Goal: Task Accomplishment & Management: Complete application form

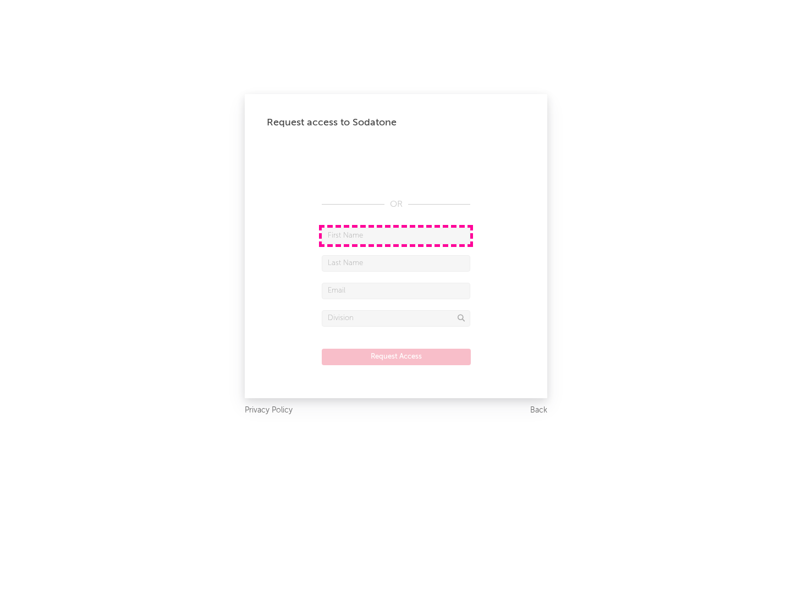
click at [396, 235] on input "text" at bounding box center [396, 236] width 148 height 16
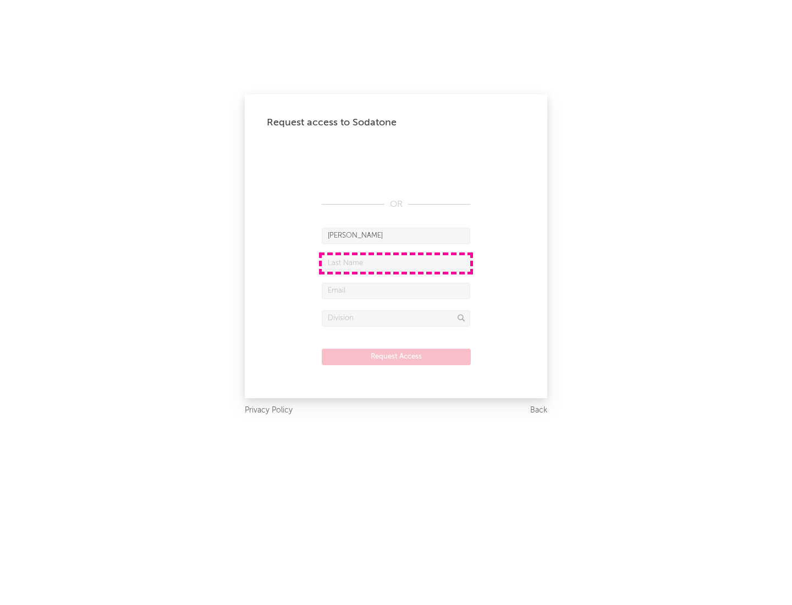
type input "[PERSON_NAME]"
click at [396, 263] on input "text" at bounding box center [396, 263] width 148 height 16
type input "[PERSON_NAME]"
click at [396, 290] on input "text" at bounding box center [396, 291] width 148 height 16
type input "[EMAIL_ADDRESS][DOMAIN_NAME]"
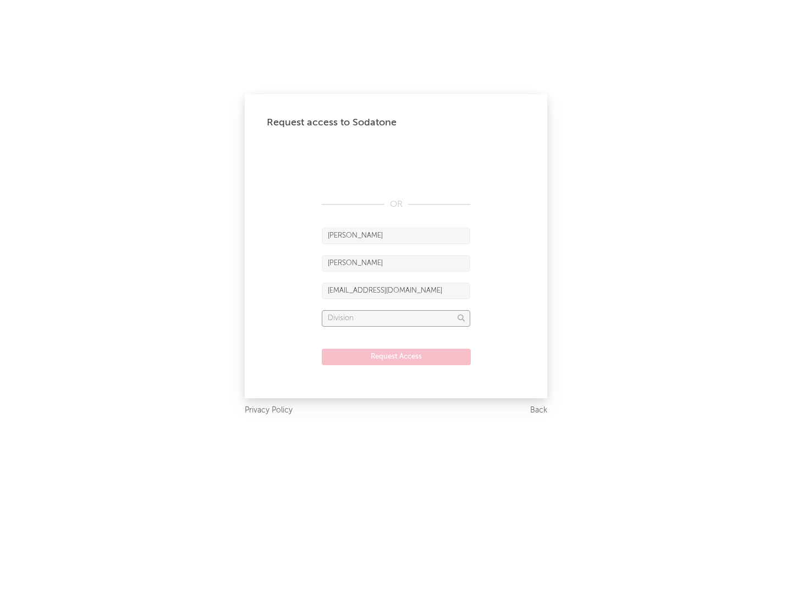
click at [396, 318] on input "text" at bounding box center [396, 318] width 148 height 16
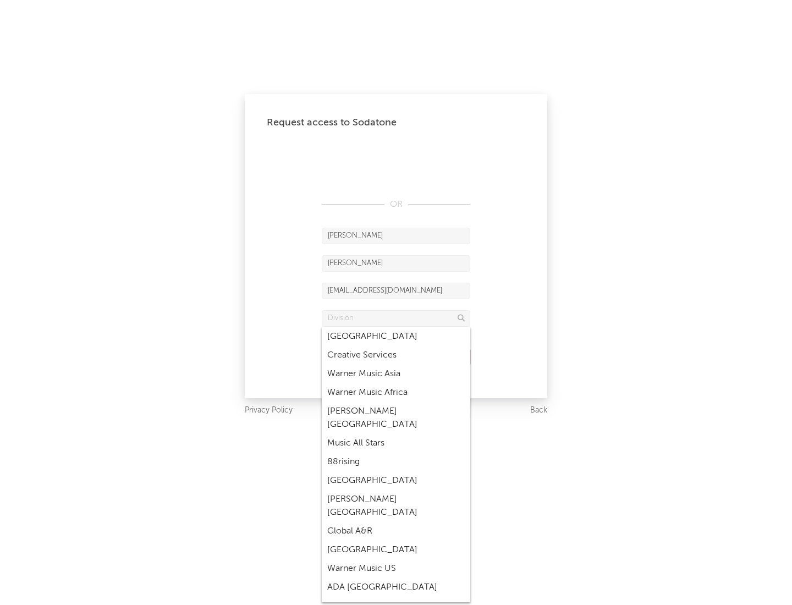
click at [396, 434] on div "Music All Stars" at bounding box center [396, 443] width 148 height 19
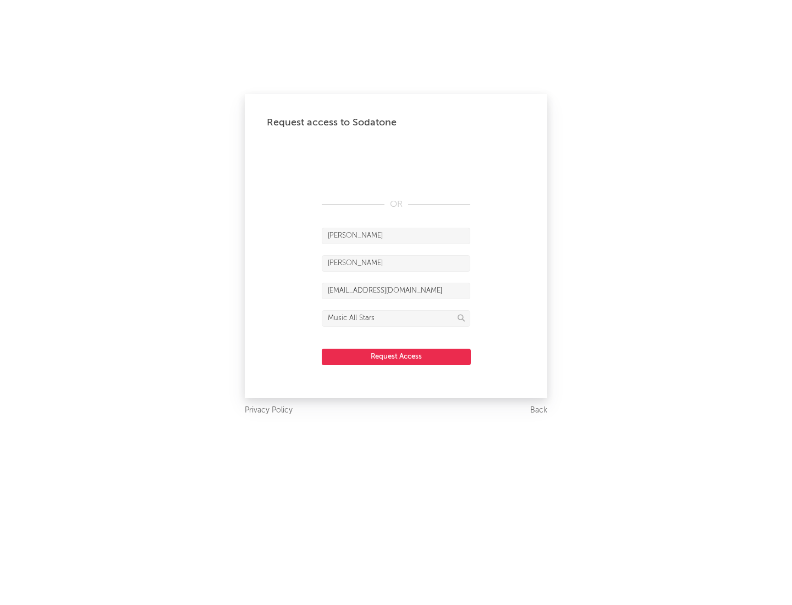
type input "Music All Stars"
click at [396, 356] on button "Request Access" at bounding box center [396, 357] width 149 height 16
